Goal: Task Accomplishment & Management: Use online tool/utility

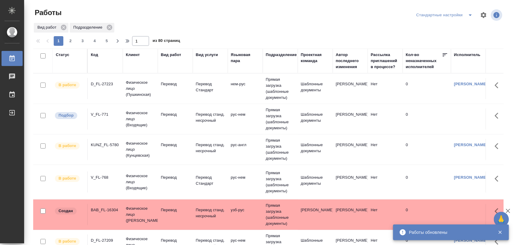
scroll to position [24, 0]
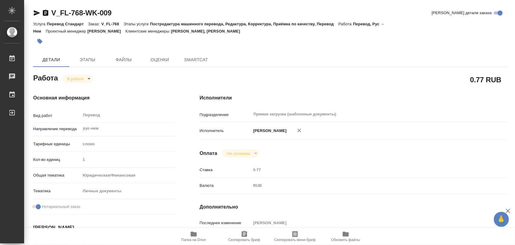
type textarea "x"
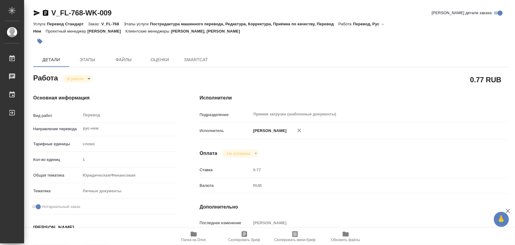
type textarea "x"
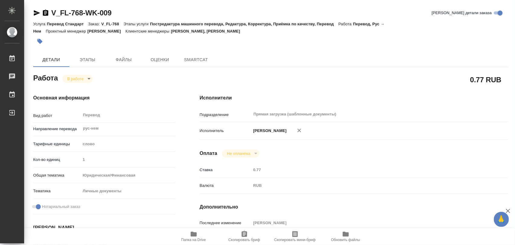
type textarea "x"
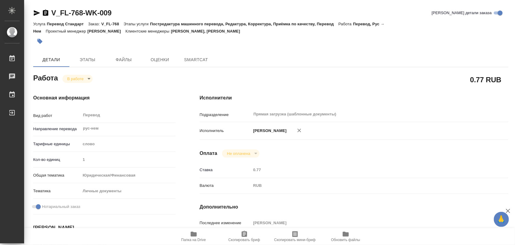
type textarea "x"
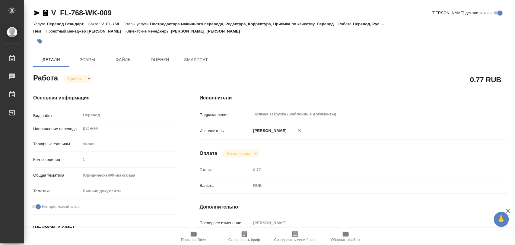
type textarea "x"
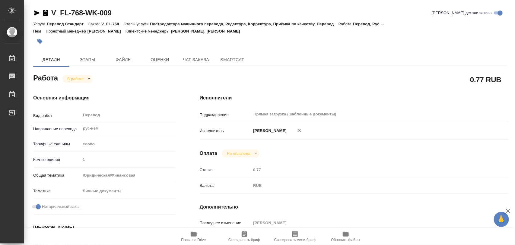
type textarea "x"
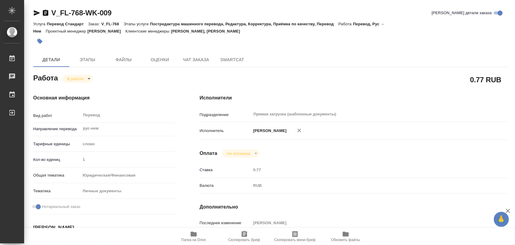
type textarea "x"
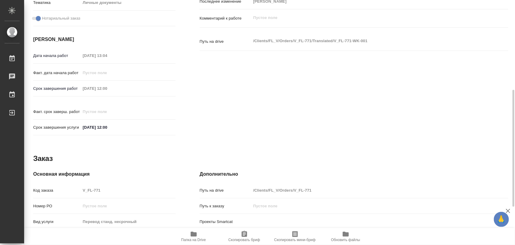
scroll to position [269, 0]
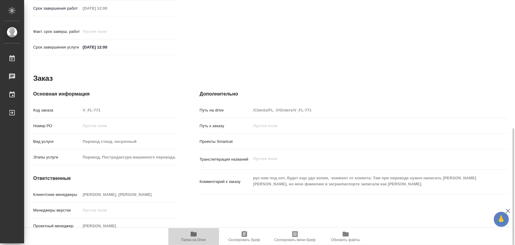
click at [195, 237] on icon "button" at bounding box center [193, 234] width 7 height 7
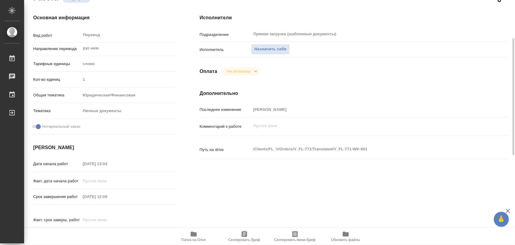
scroll to position [0, 0]
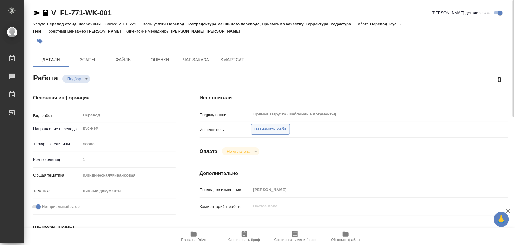
click at [261, 131] on span "Назначить себя" at bounding box center [270, 129] width 32 height 7
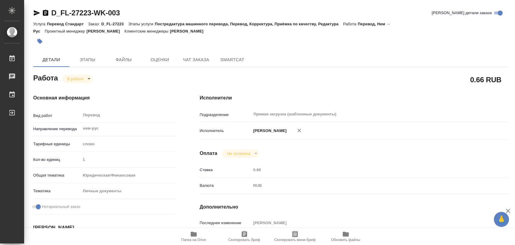
type textarea "x"
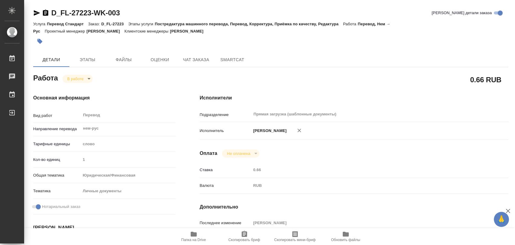
type textarea "x"
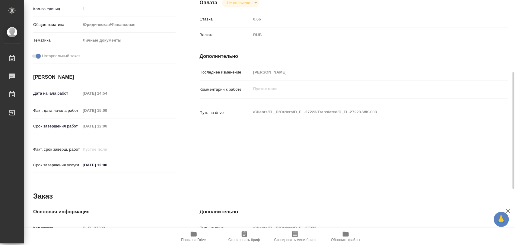
scroll to position [264, 0]
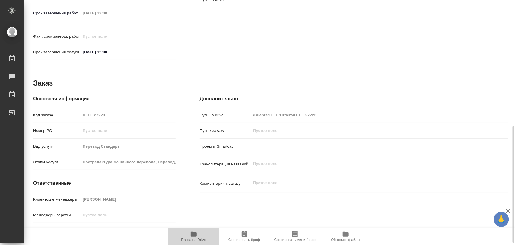
click at [198, 236] on span "Папка на Drive" at bounding box center [193, 236] width 43 height 11
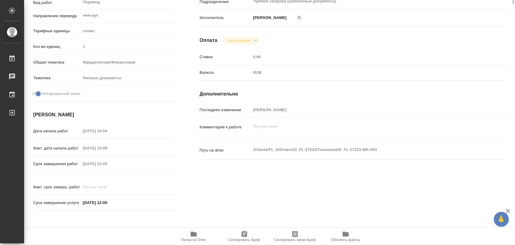
scroll to position [0, 0]
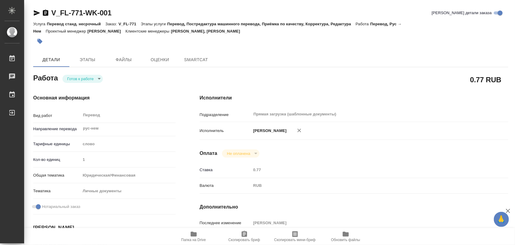
type textarea "x"
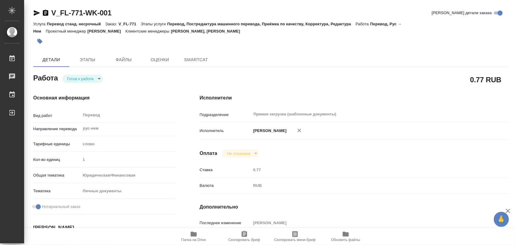
type textarea "x"
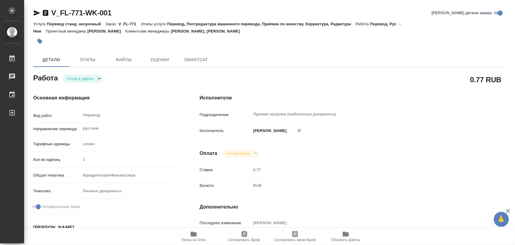
type textarea "x"
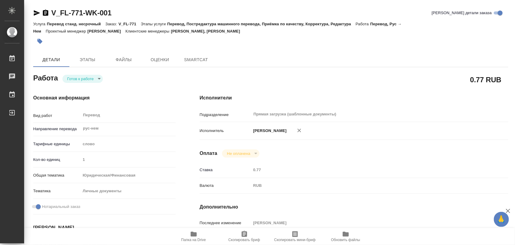
type textarea "x"
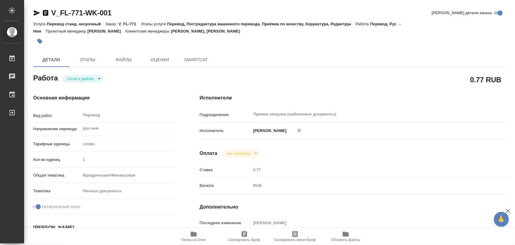
type textarea "x"
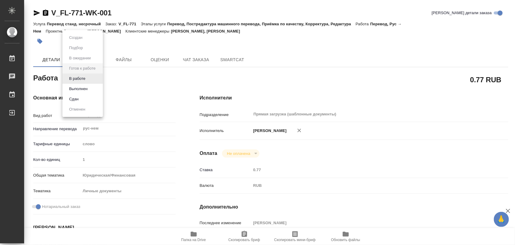
click at [97, 79] on body "🙏 .cls-1 fill:#fff; AWATERA Iglakov Maksim Работы Чаты График Выйти V_FL-771-WK…" at bounding box center [257, 122] width 515 height 245
type textarea "x"
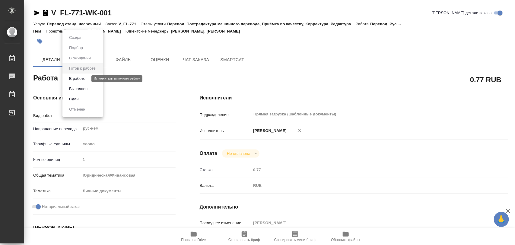
type textarea "x"
click at [82, 79] on button "В работе" at bounding box center [77, 78] width 20 height 7
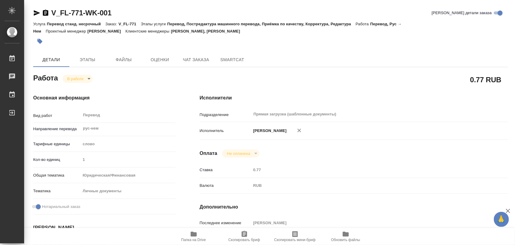
type textarea "x"
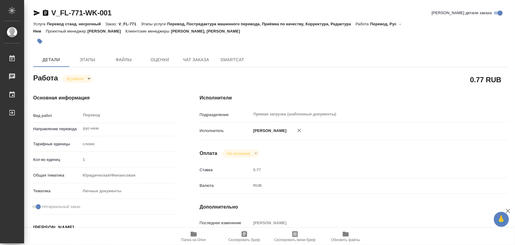
type textarea "x"
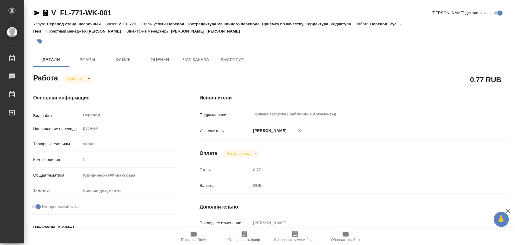
type textarea "x"
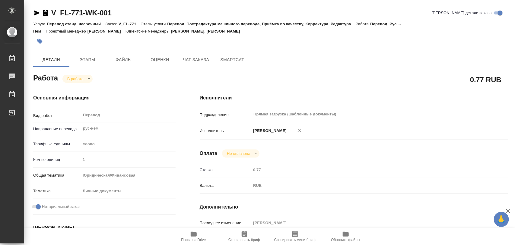
type textarea "x"
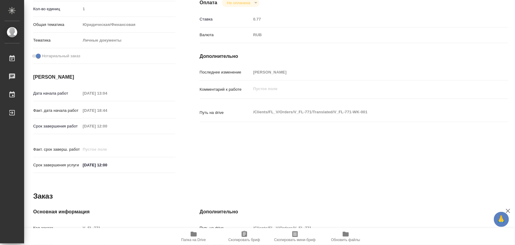
scroll to position [269, 0]
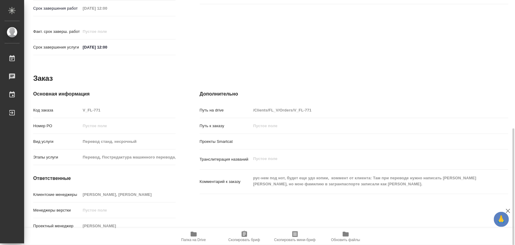
click at [243, 236] on icon "button" at bounding box center [244, 234] width 7 height 7
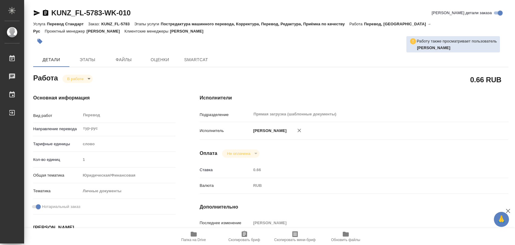
type textarea "x"
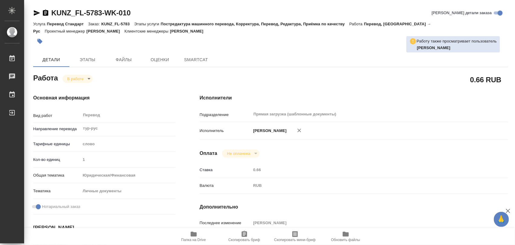
type textarea "x"
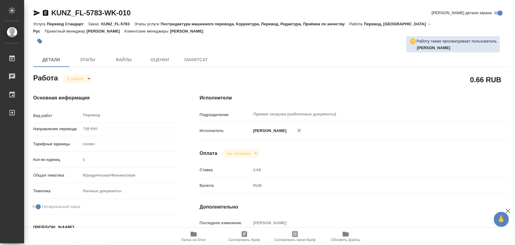
type textarea "x"
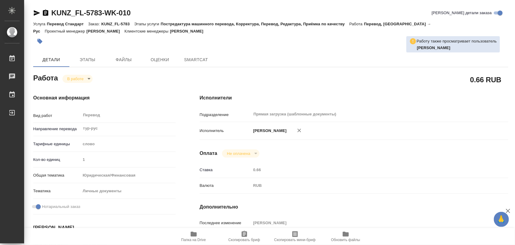
type textarea "x"
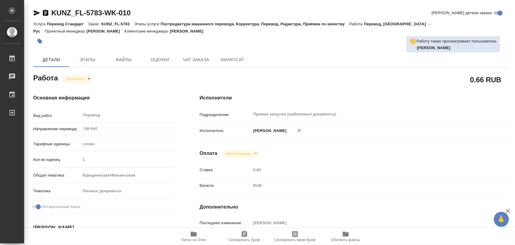
type textarea "x"
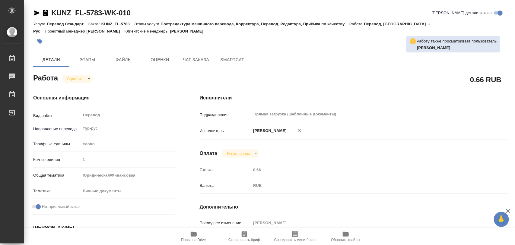
type textarea "x"
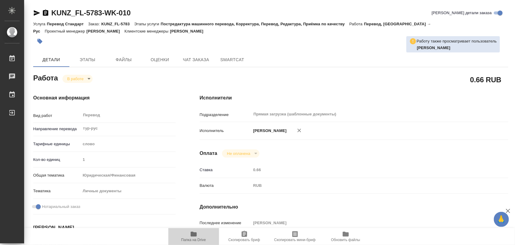
click at [188, 236] on span "Папка на Drive" at bounding box center [193, 236] width 43 height 11
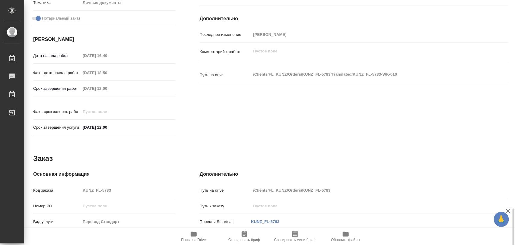
scroll to position [269, 0]
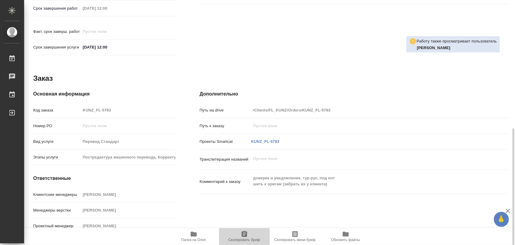
click at [246, 234] on icon "button" at bounding box center [244, 234] width 5 height 6
